Goal: Book appointment/travel/reservation

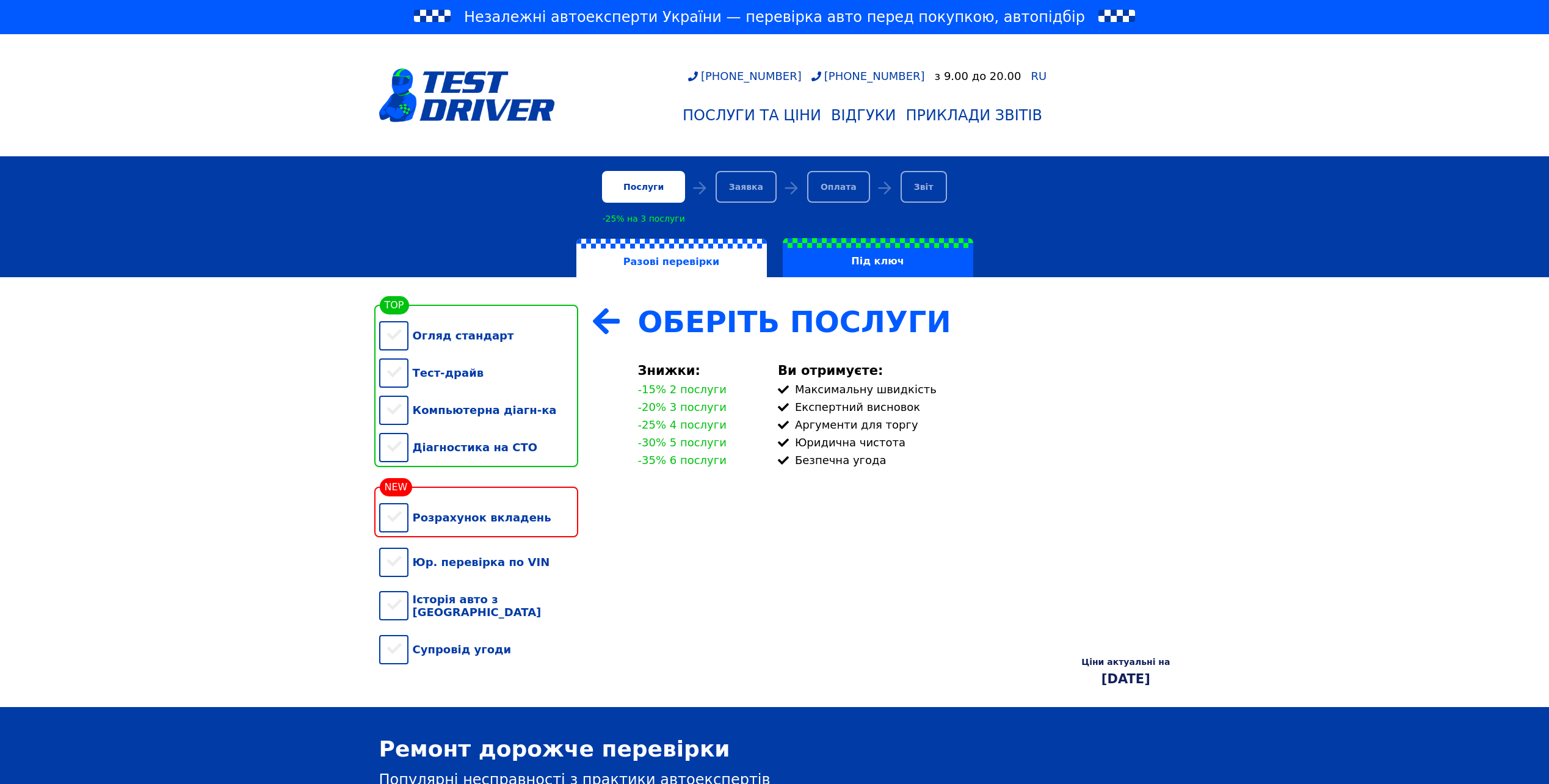
scroll to position [61, 0]
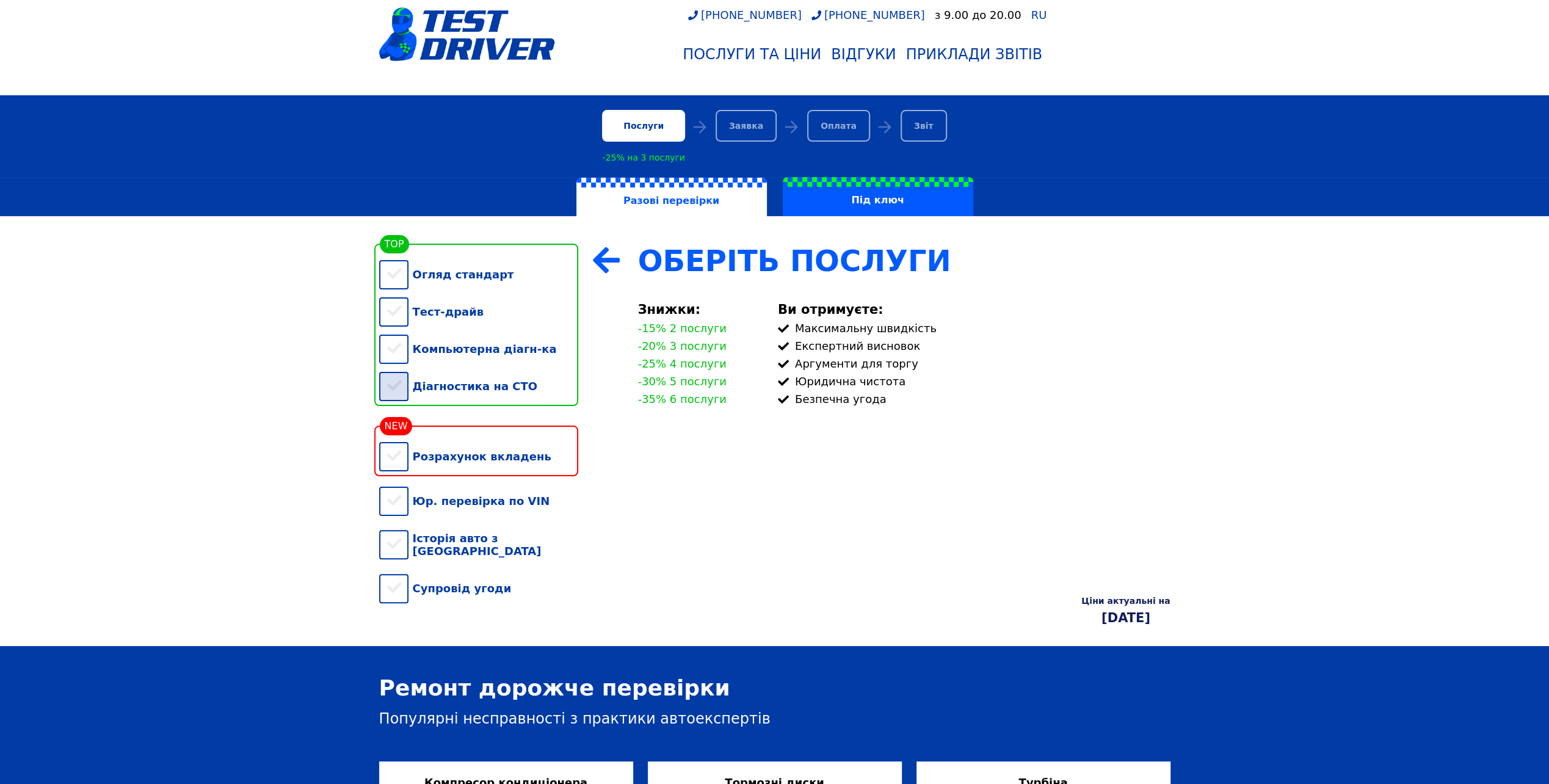
click at [398, 393] on div "Діагностика на СТО" at bounding box center [478, 386] width 199 height 37
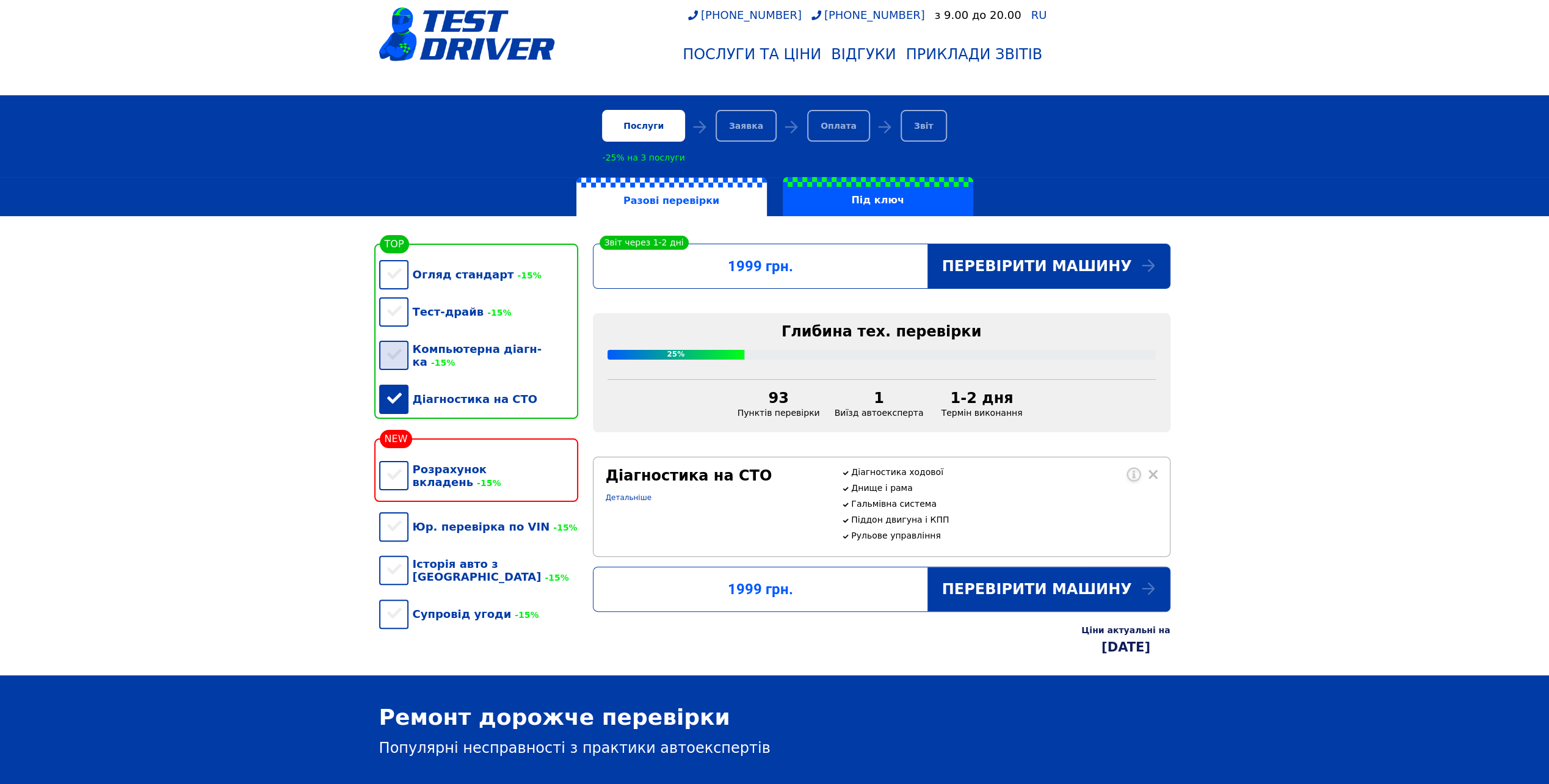
click at [393, 356] on div "Компьютерна діагн-ка -15%" at bounding box center [478, 356] width 199 height 50
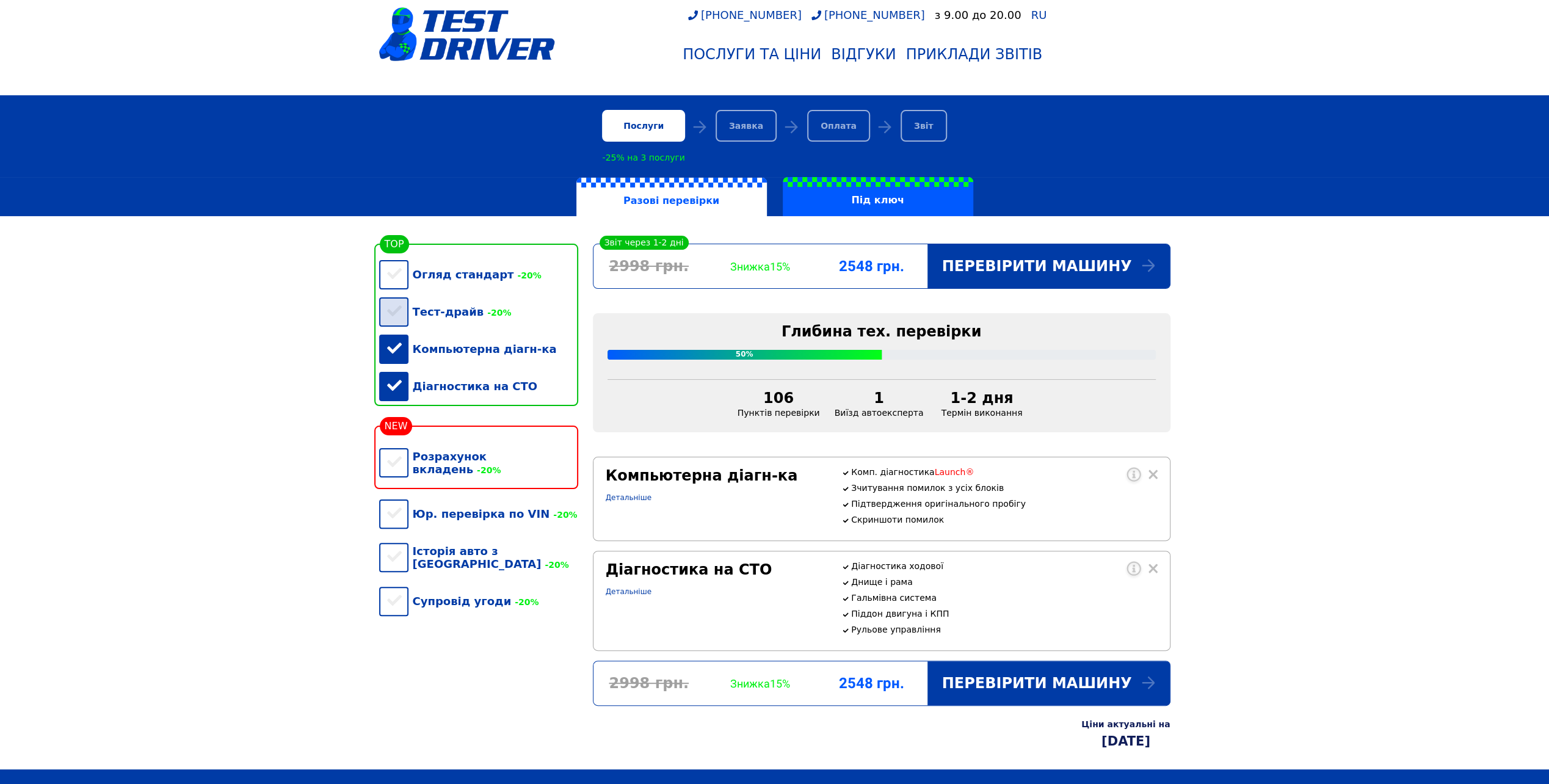
click at [393, 310] on div "Тест-драйв -20%" at bounding box center [478, 311] width 199 height 37
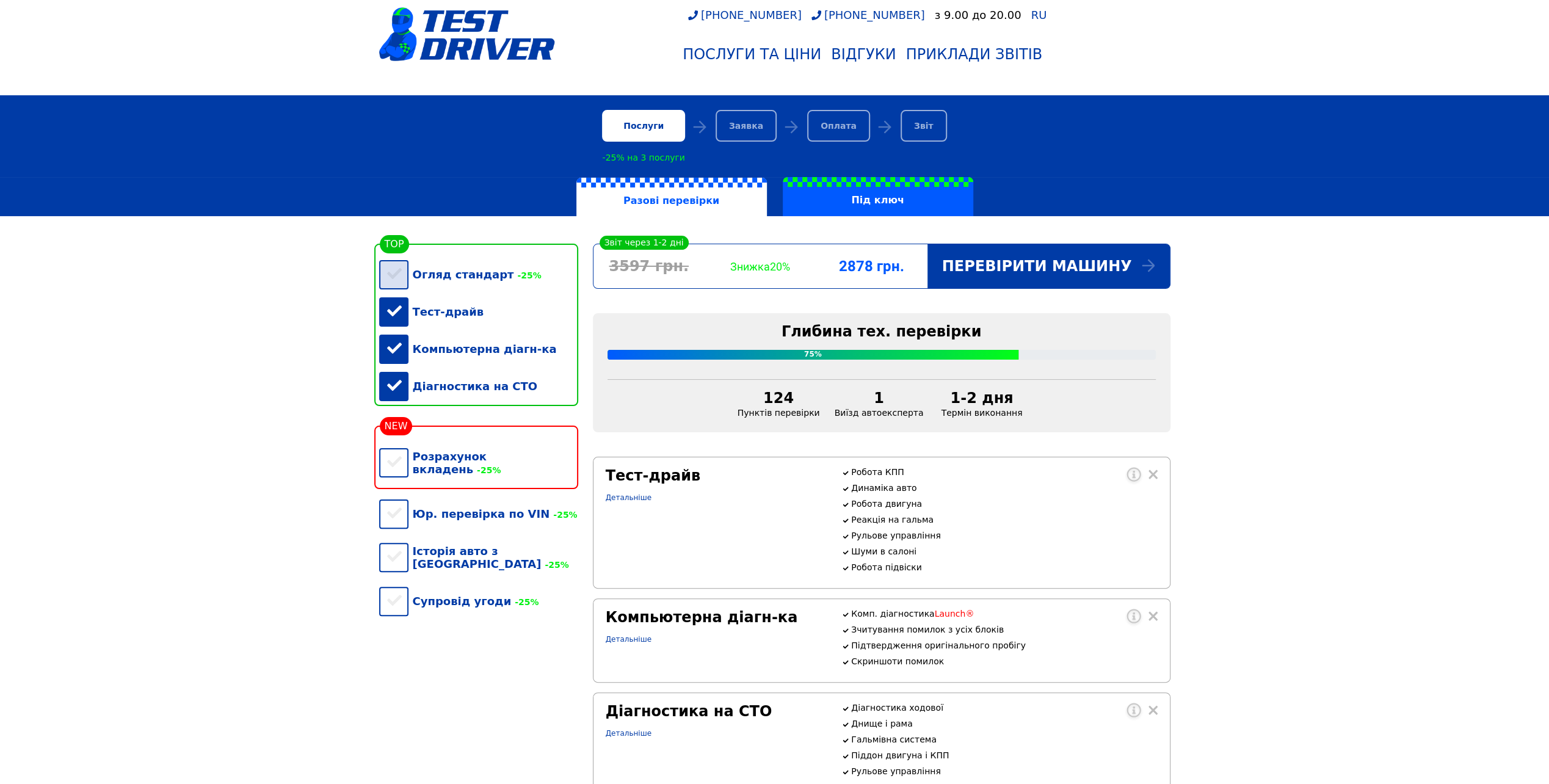
click at [393, 276] on div "Огляд стандарт -25%" at bounding box center [478, 274] width 199 height 37
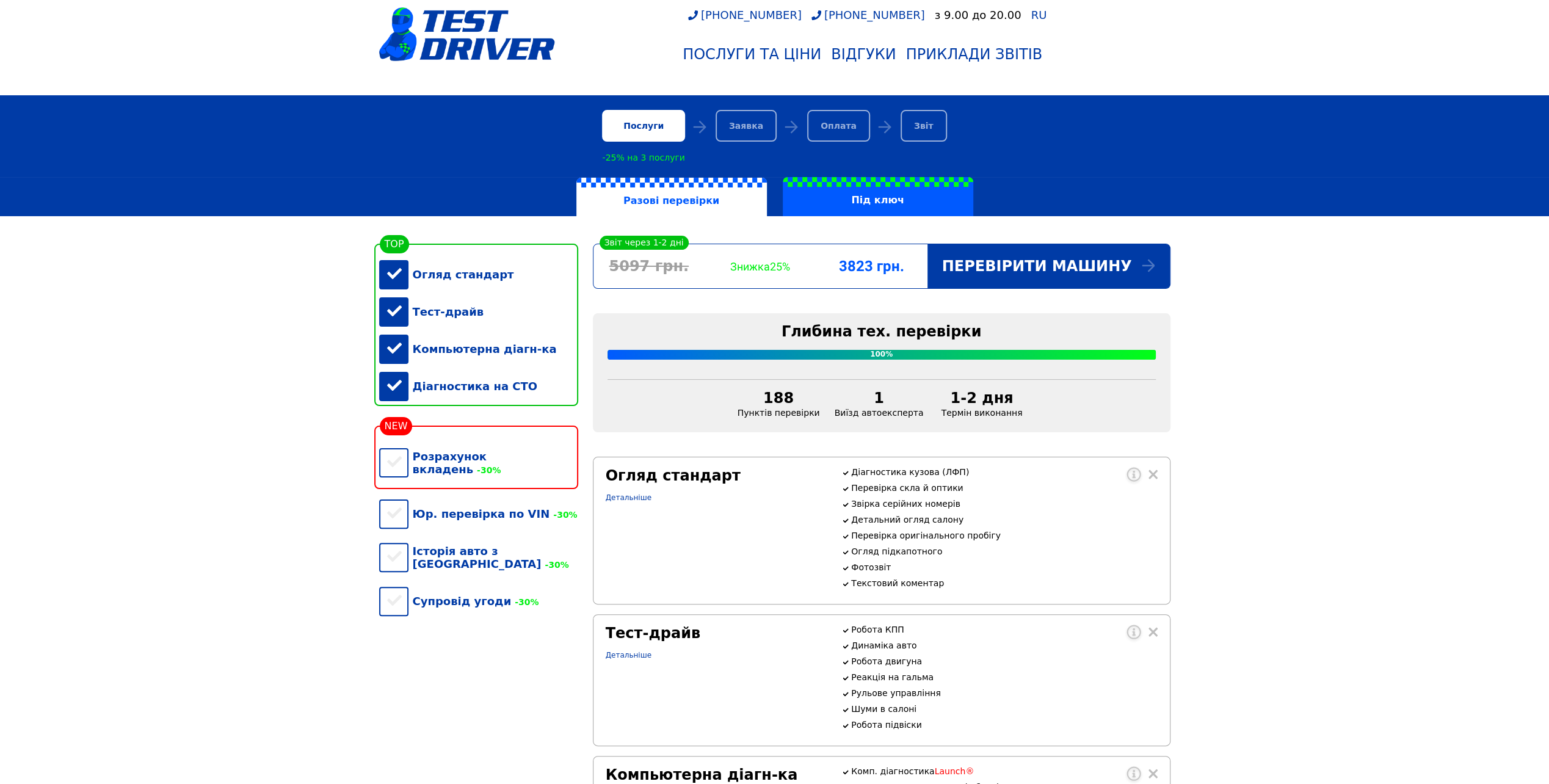
click at [396, 276] on div "Огляд стандарт" at bounding box center [478, 274] width 199 height 37
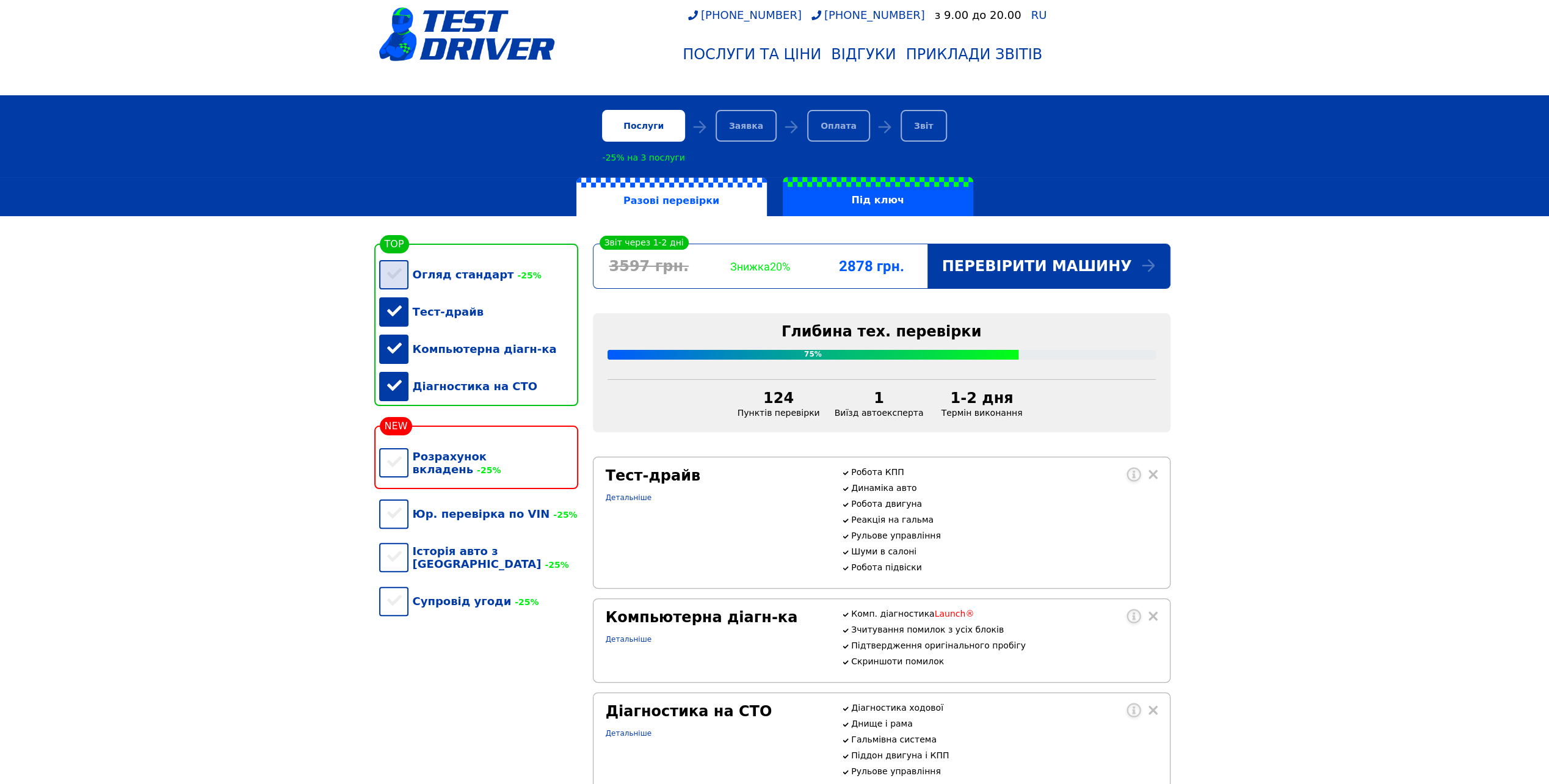
click at [396, 276] on div "Огляд стандарт -25%" at bounding box center [478, 274] width 199 height 37
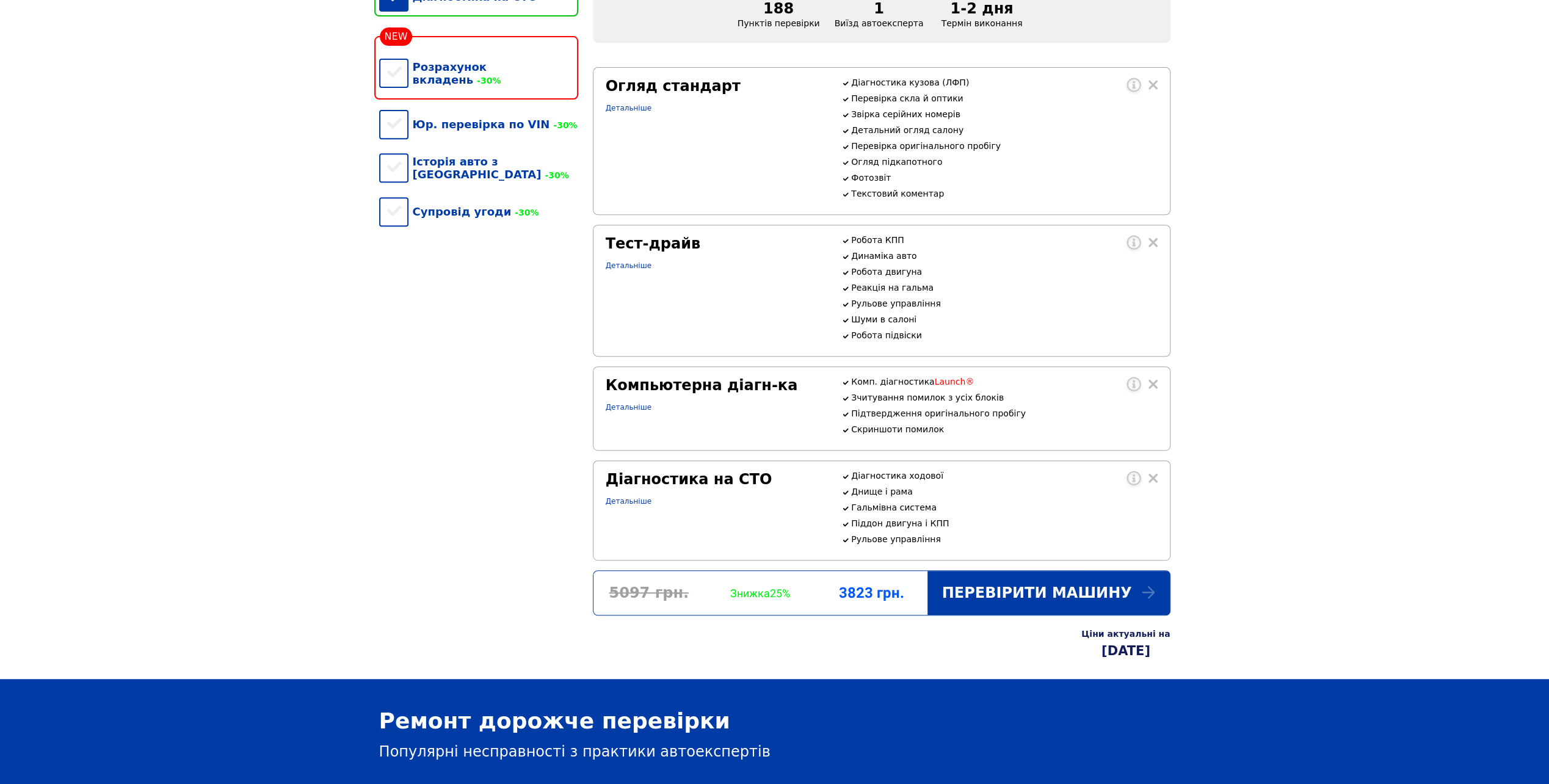
scroll to position [610, 0]
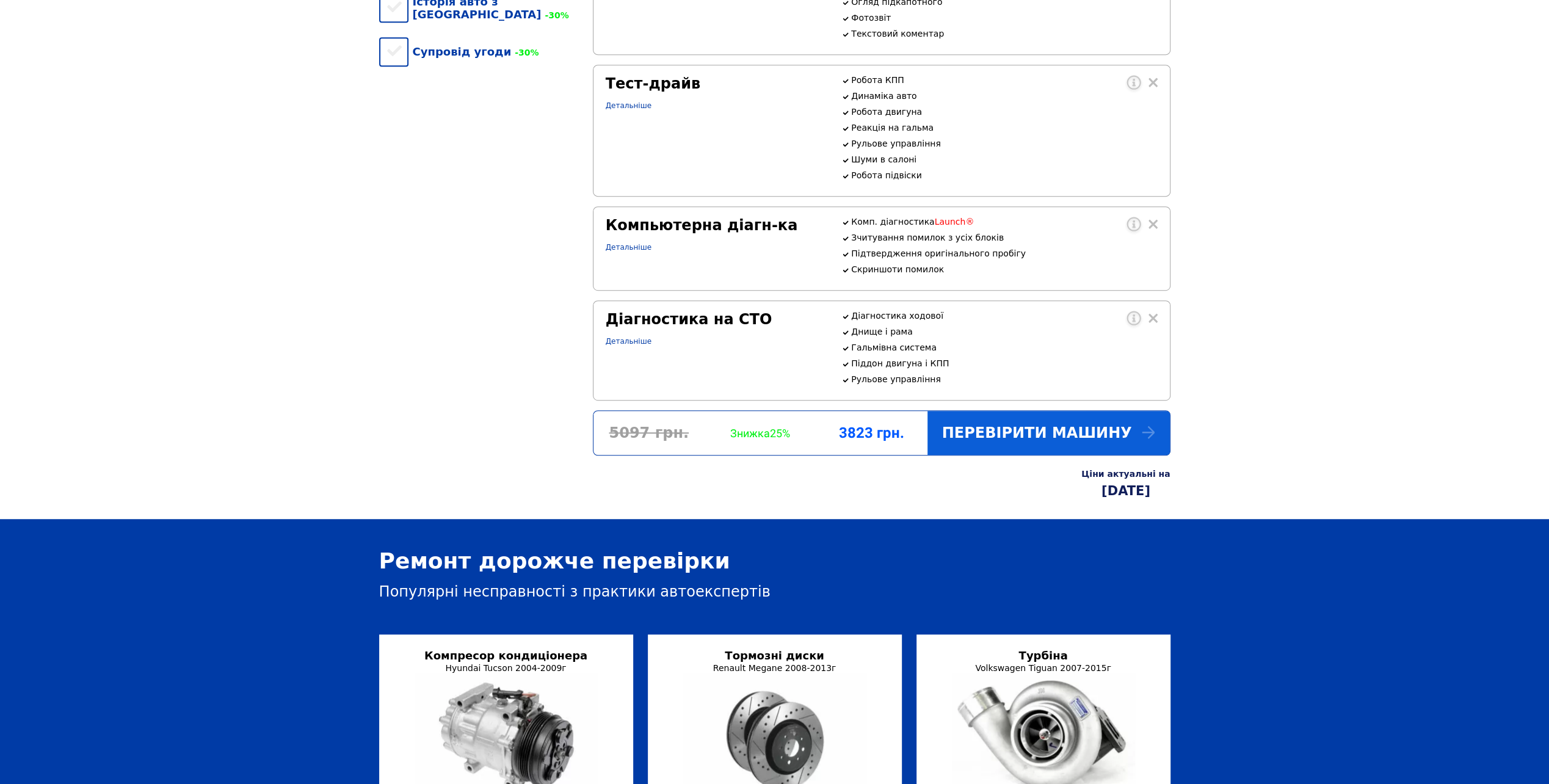
click at [1065, 455] on div "Перевірити машину" at bounding box center [1048, 433] width 242 height 44
